Goal: Transaction & Acquisition: Purchase product/service

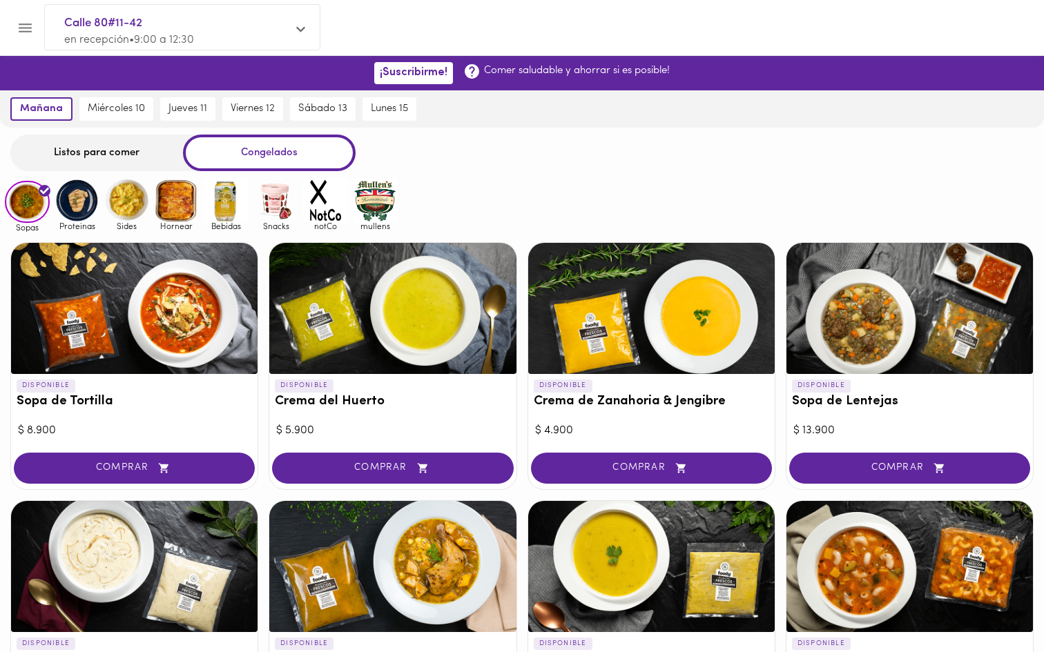
click at [120, 152] on div "Listos para comer" at bounding box center [96, 153] width 173 height 37
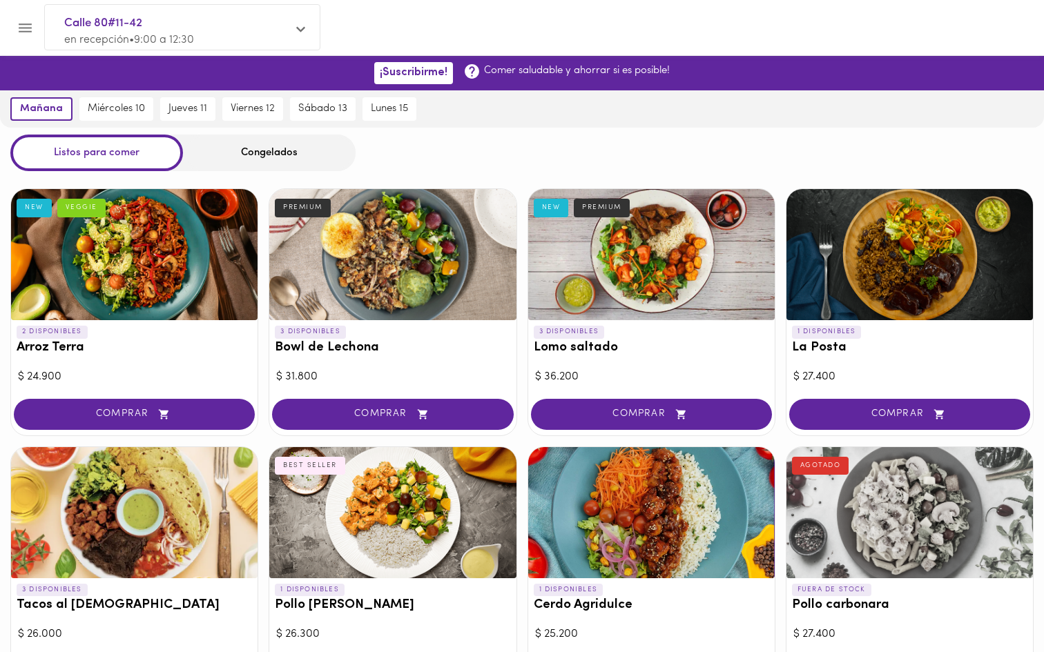
click at [271, 140] on div "Congelados" at bounding box center [269, 153] width 173 height 37
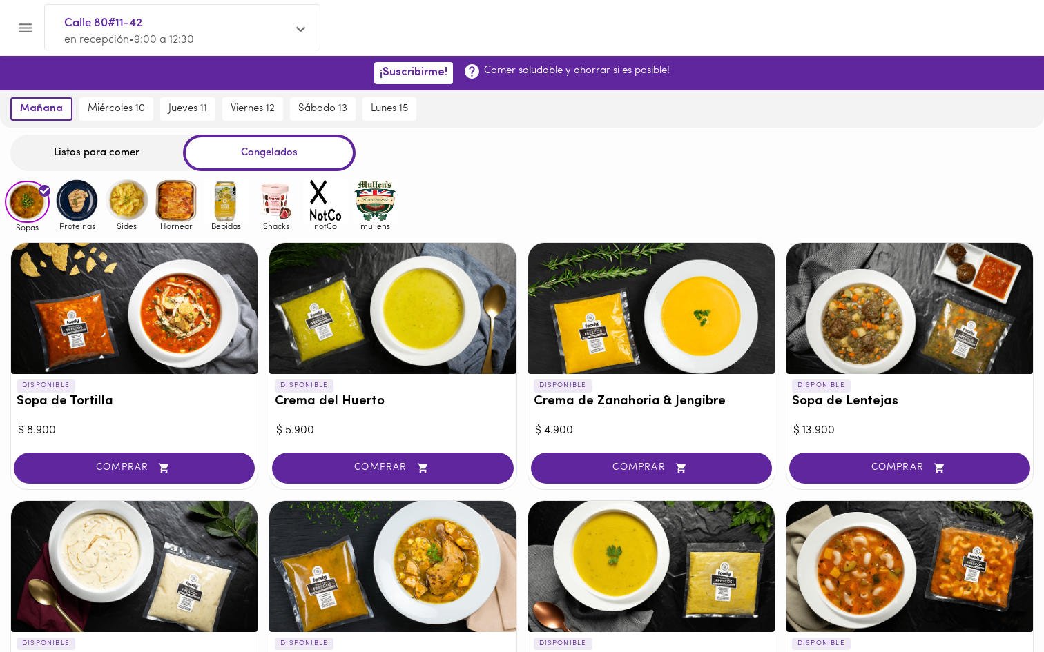
click at [71, 207] on img at bounding box center [77, 200] width 45 height 45
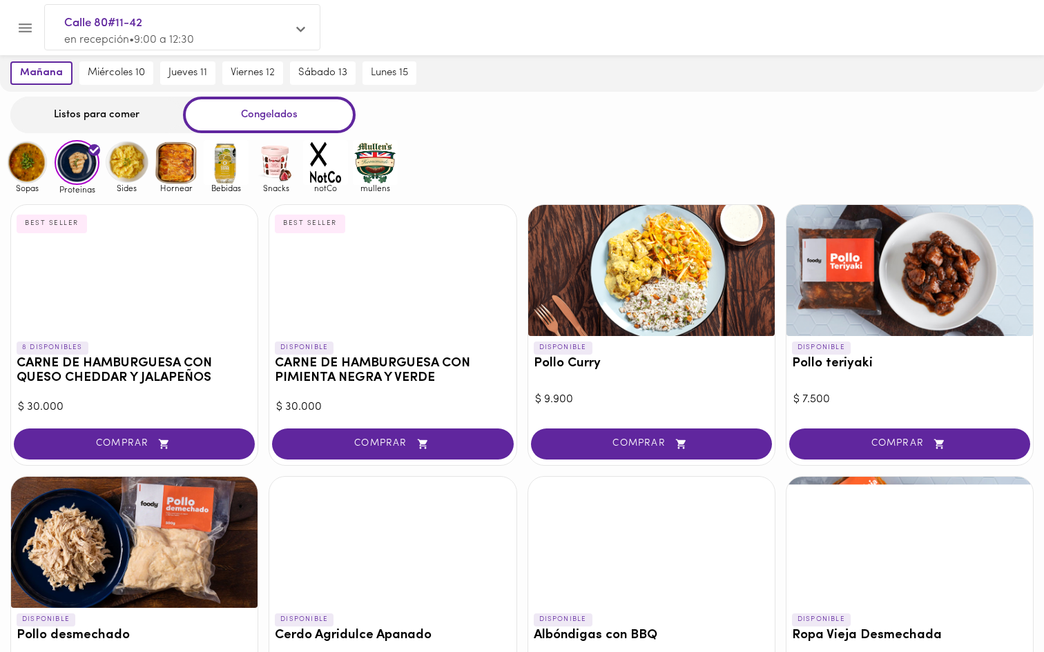
scroll to position [14, 0]
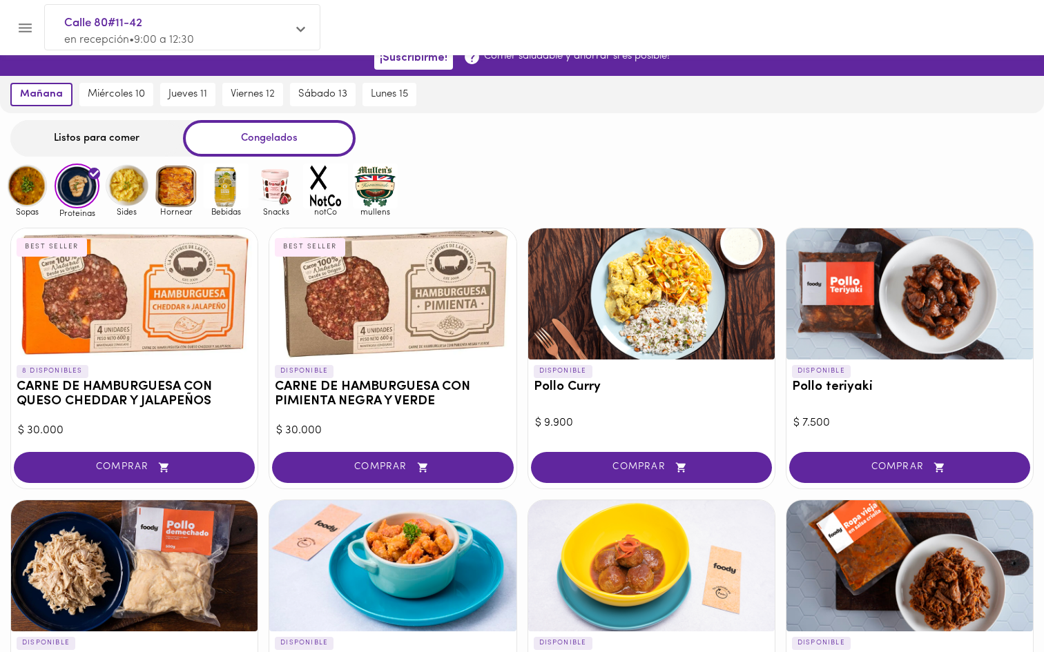
click at [139, 190] on img at bounding box center [126, 186] width 45 height 45
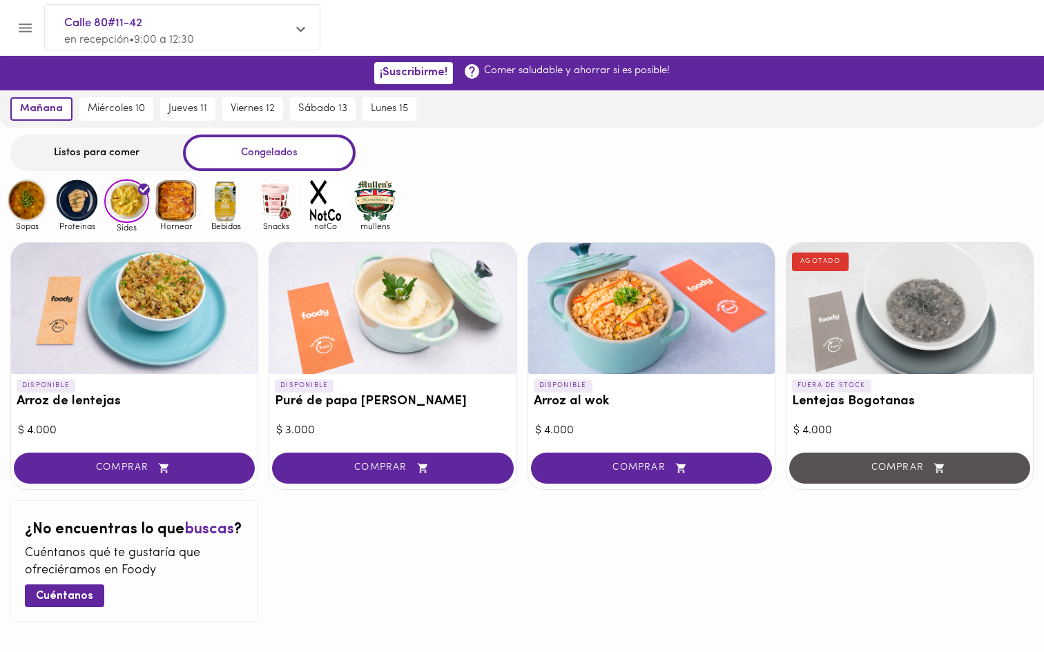
click at [177, 194] on img at bounding box center [176, 200] width 45 height 45
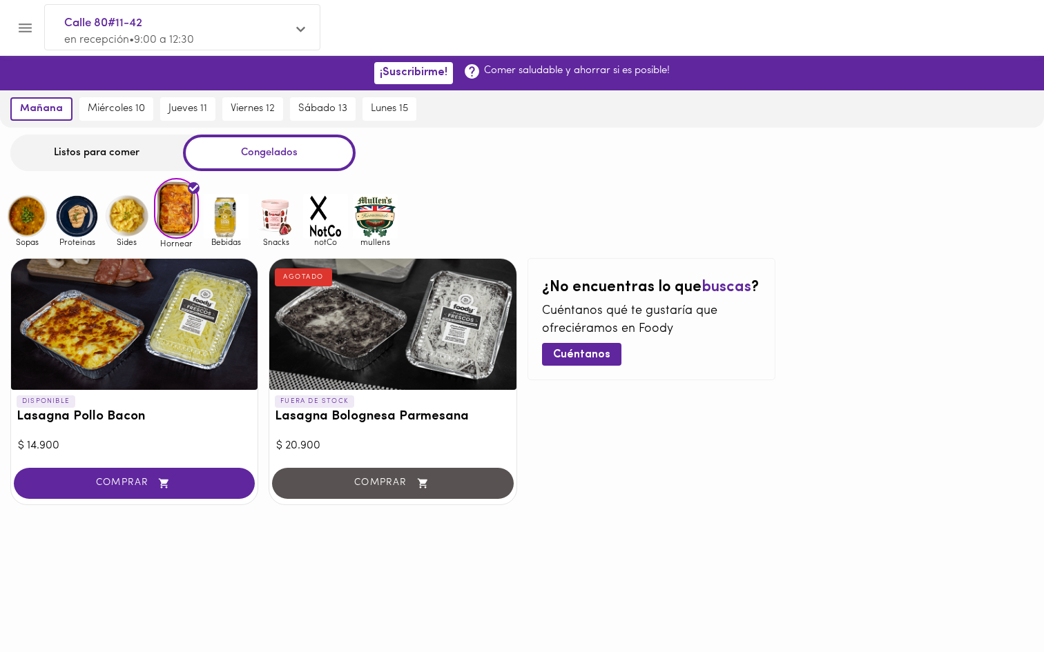
click at [88, 233] on img at bounding box center [77, 216] width 45 height 45
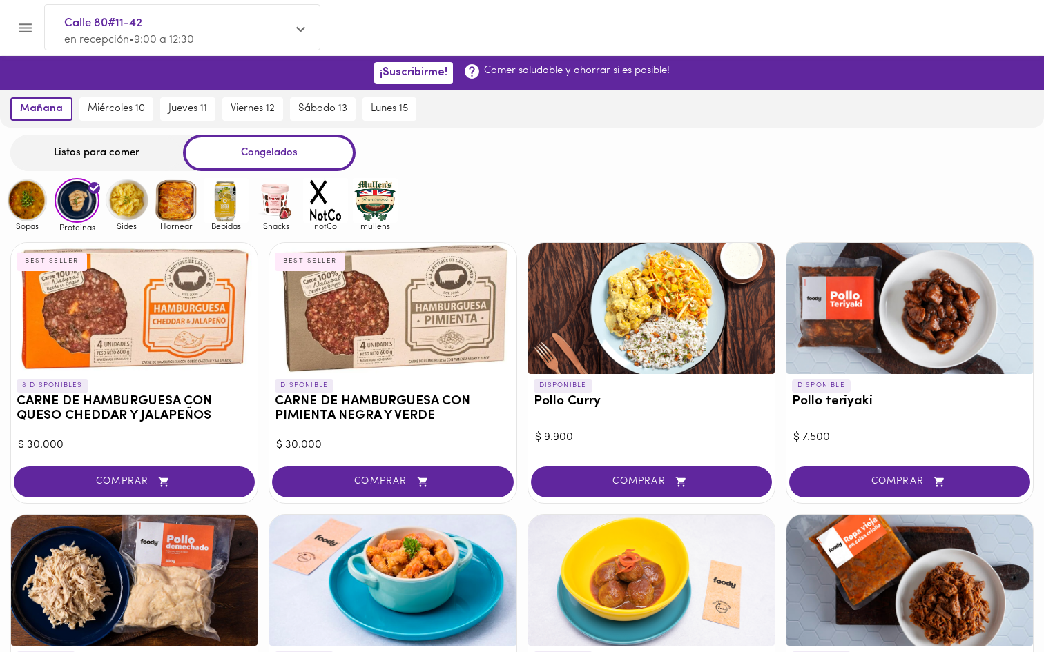
click at [73, 159] on div "Listos para comer" at bounding box center [96, 153] width 173 height 37
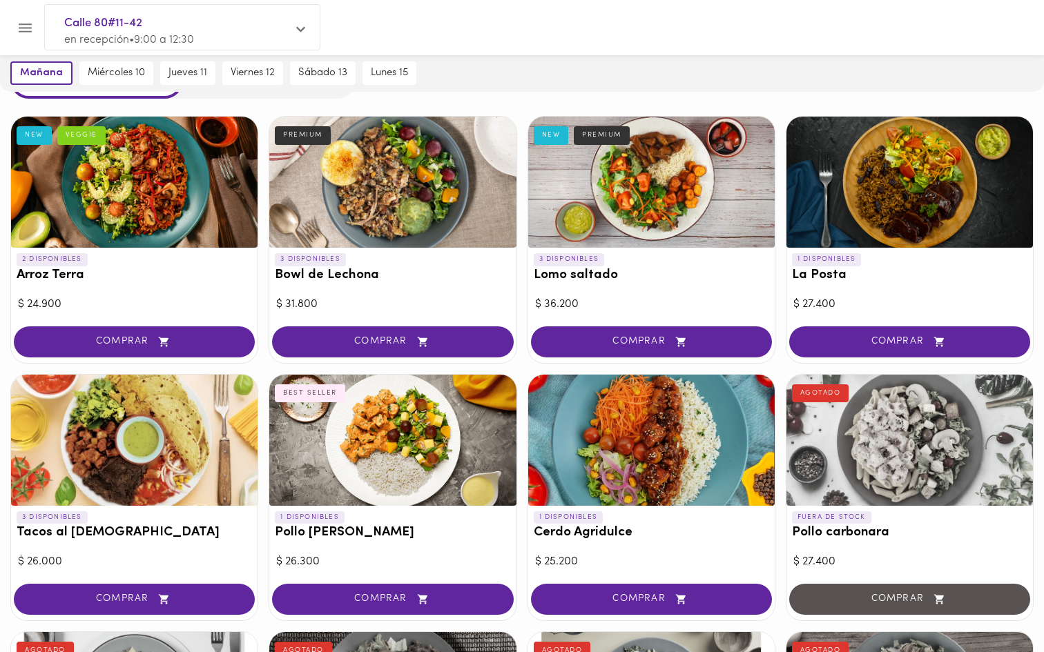
scroll to position [66, 0]
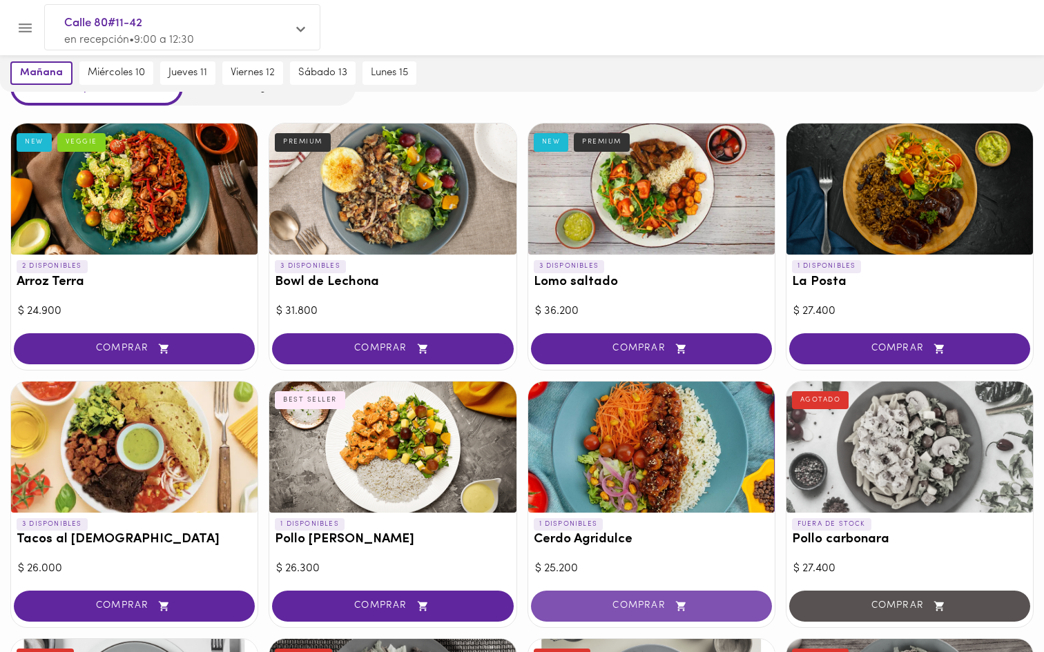
click at [647, 605] on span "COMPRAR" at bounding box center [651, 606] width 206 height 12
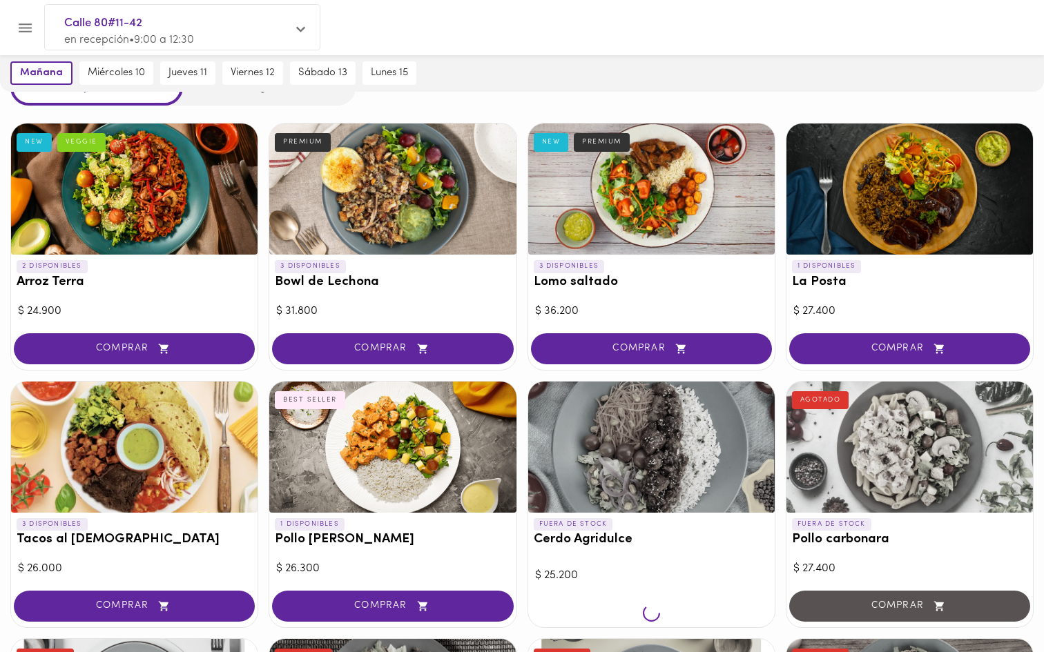
scroll to position [66, 0]
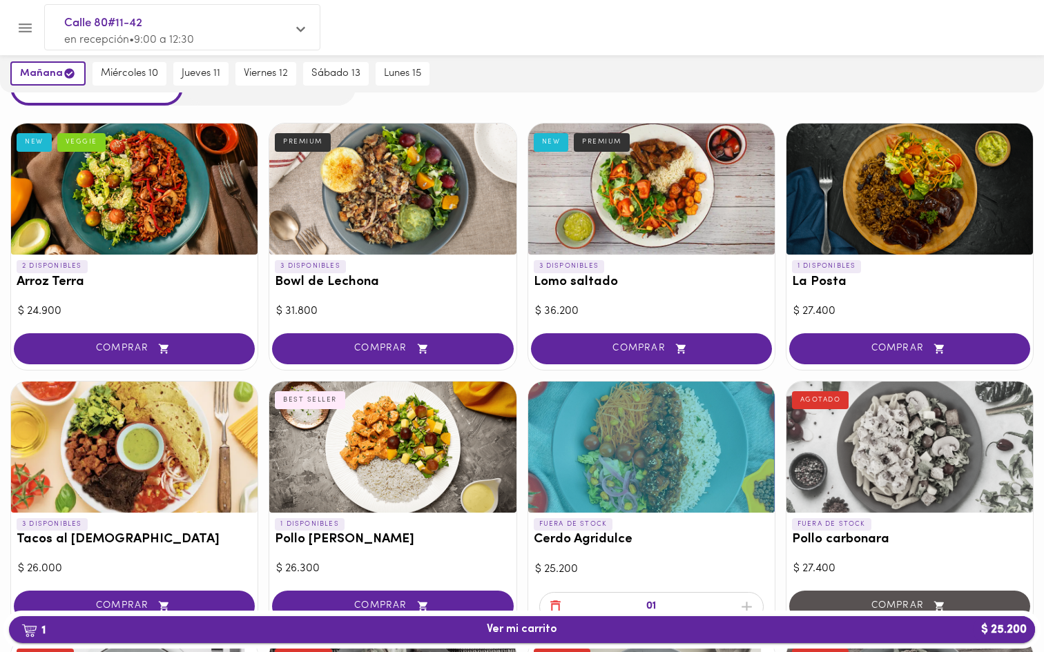
click at [532, 625] on span "1 Ver mi carrito $ 25.200" at bounding box center [522, 629] width 70 height 13
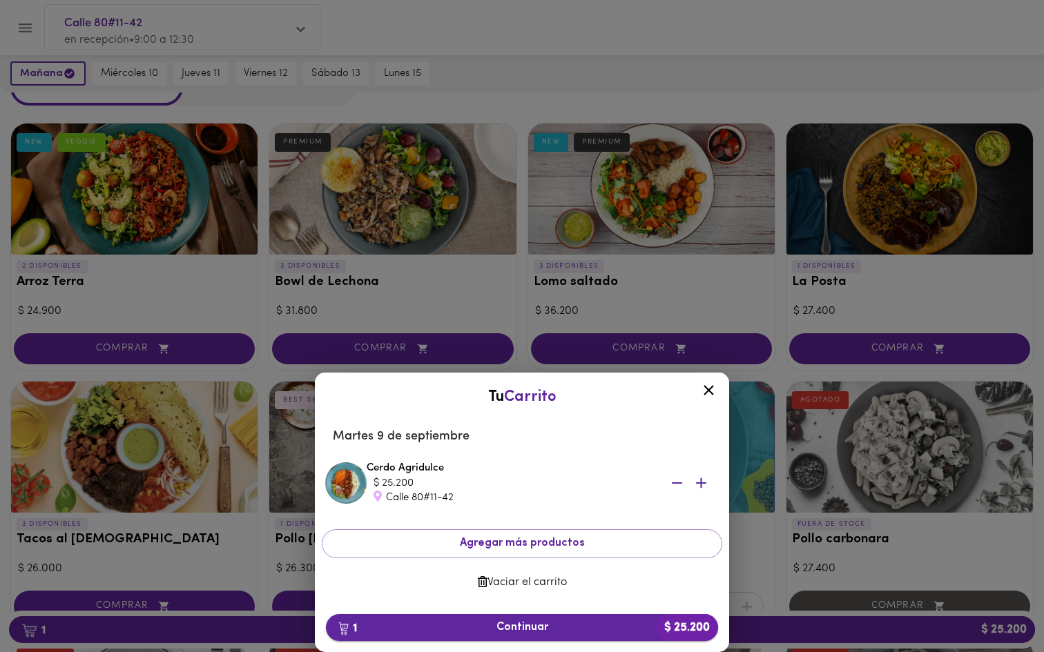
click at [559, 627] on span "1 Continuar $ 25.200" at bounding box center [522, 627] width 370 height 13
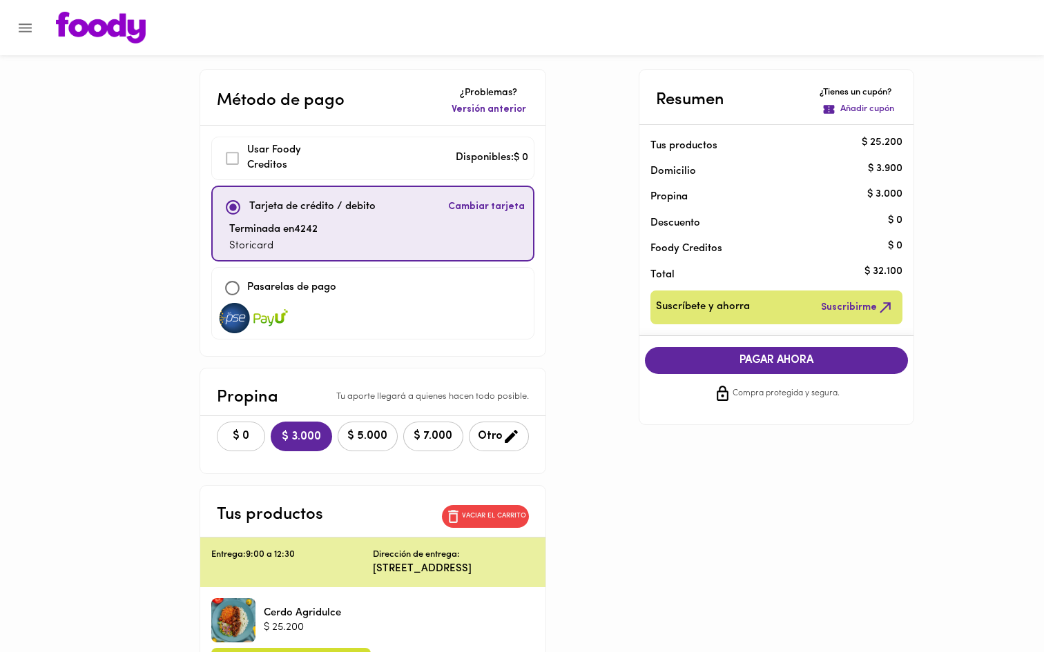
click at [226, 438] on span "$ 0" at bounding box center [241, 436] width 30 height 13
click at [720, 360] on span "PAGAR AHORA" at bounding box center [776, 360] width 236 height 13
